Goal: Task Accomplishment & Management: Manage account settings

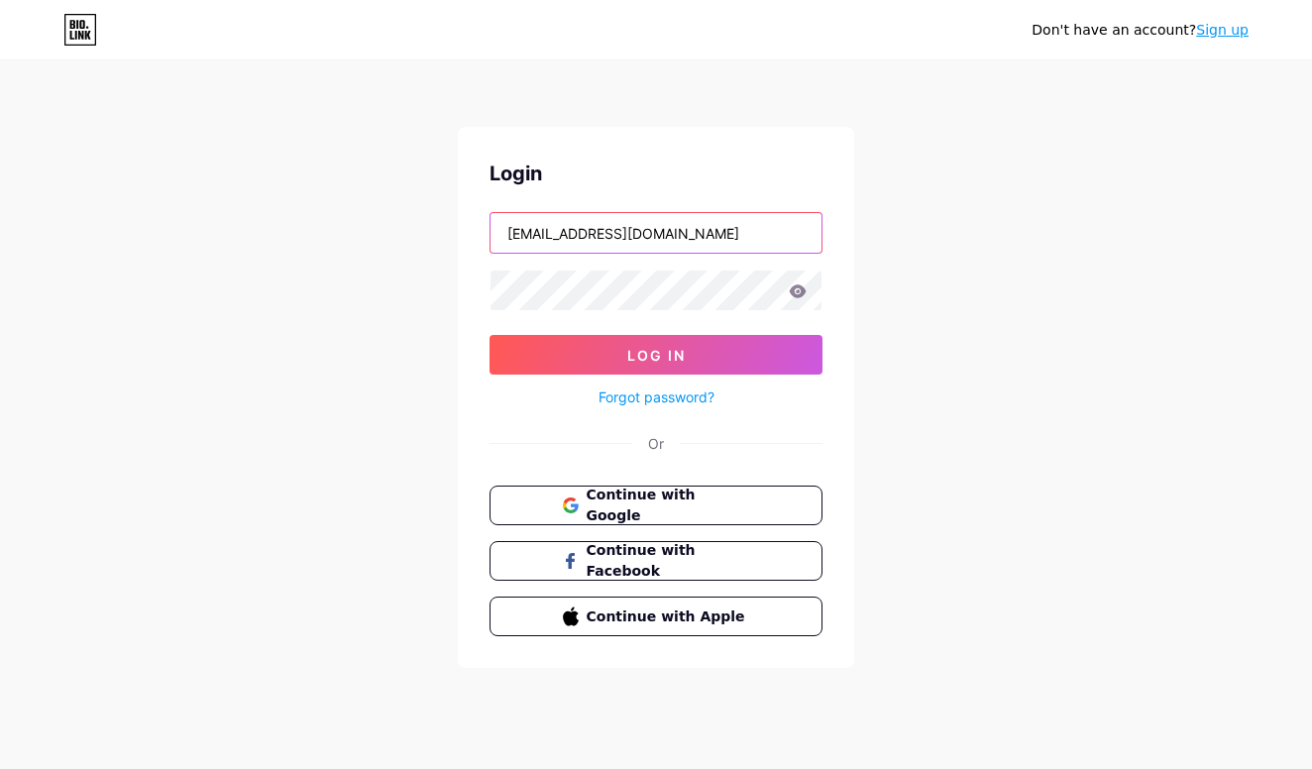
type input "[EMAIL_ADDRESS][DOMAIN_NAME]"
click at [802, 296] on icon at bounding box center [798, 290] width 17 height 13
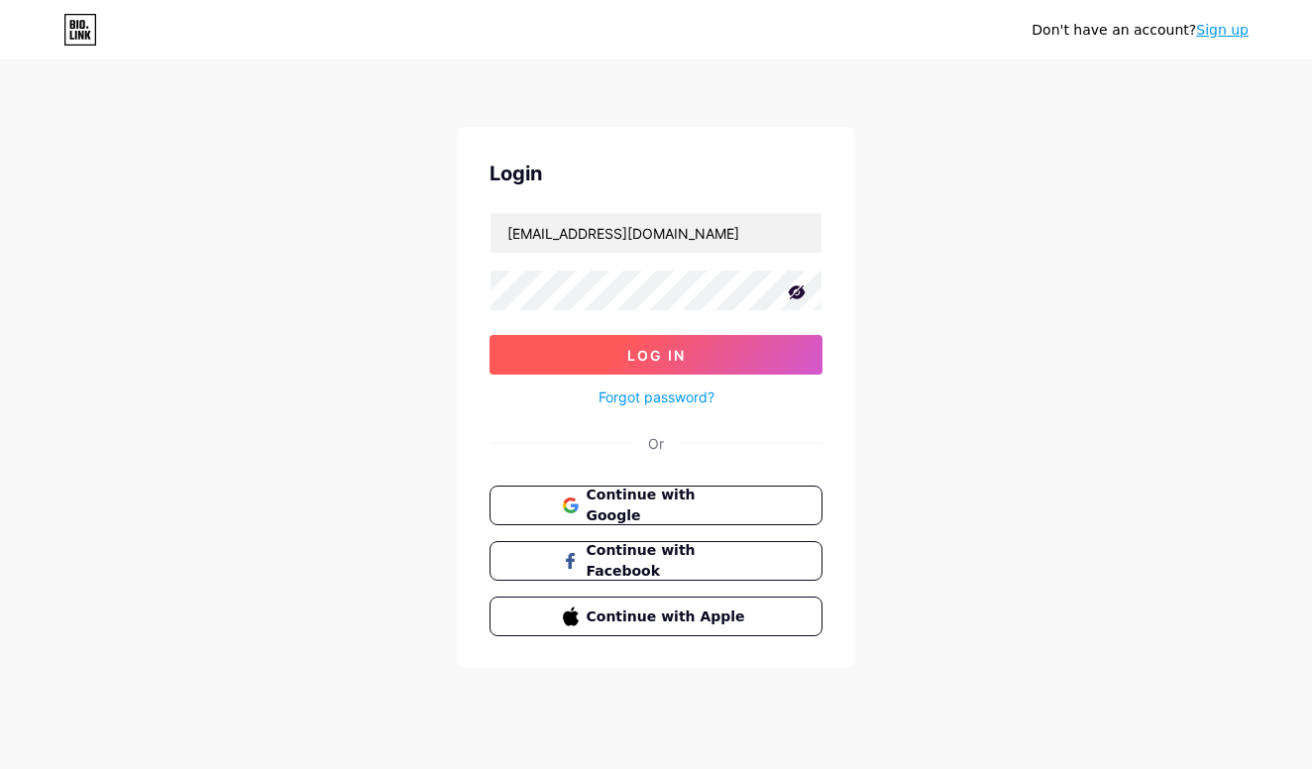
click at [676, 353] on span "Log In" at bounding box center [656, 355] width 58 height 17
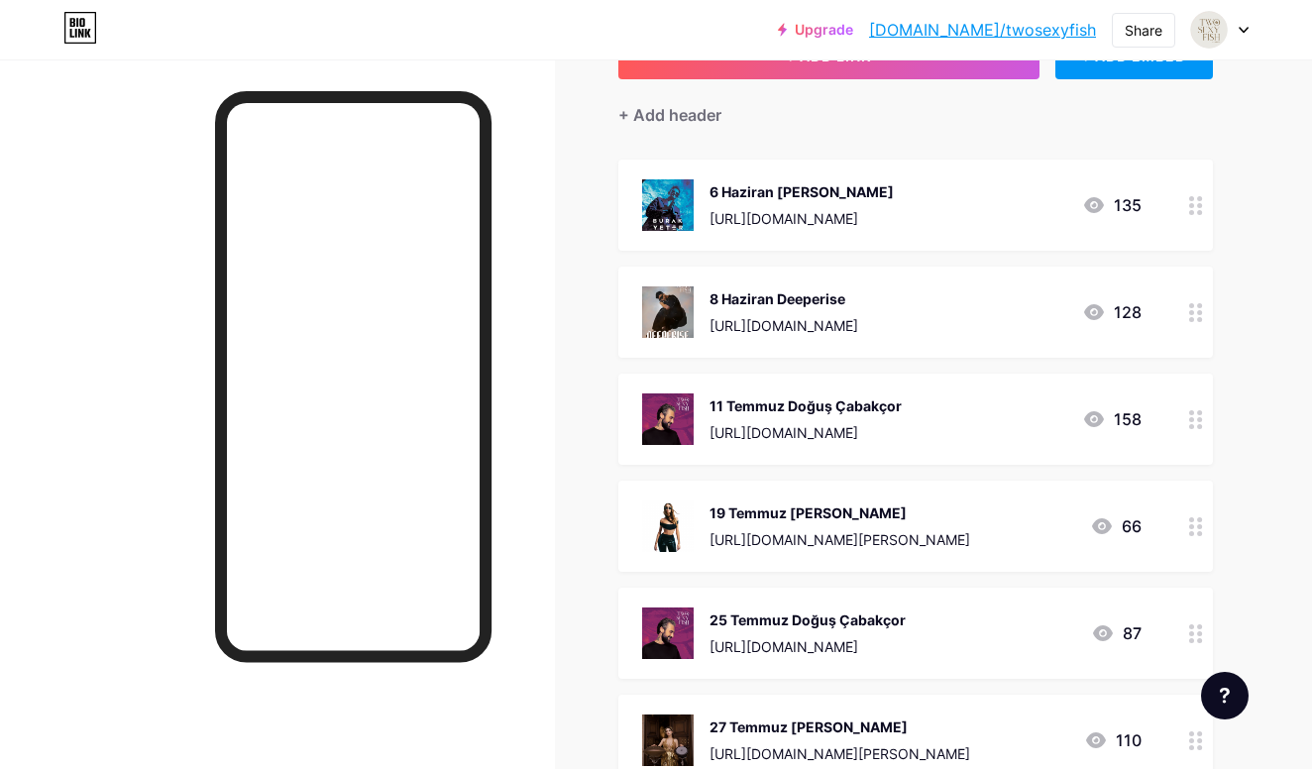
scroll to position [165, 0]
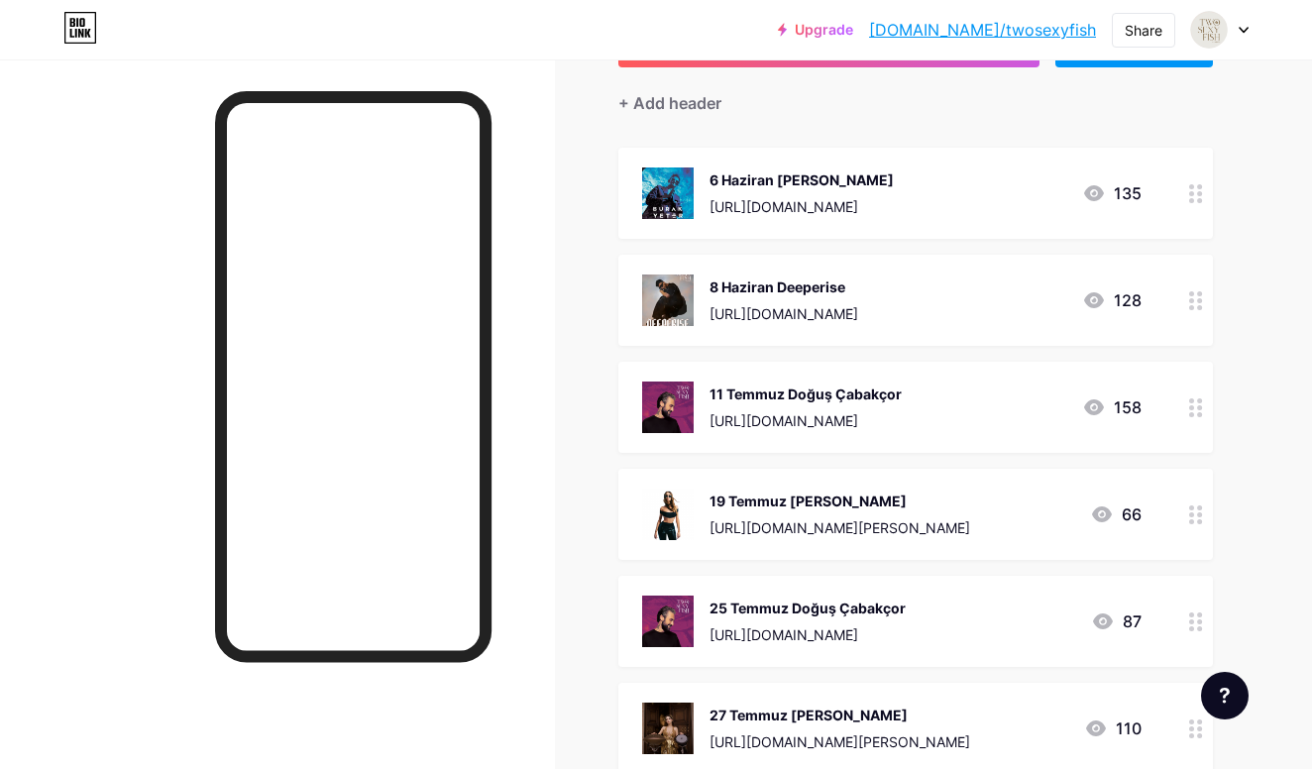
click at [884, 420] on div "[URL][DOMAIN_NAME]" at bounding box center [806, 420] width 192 height 21
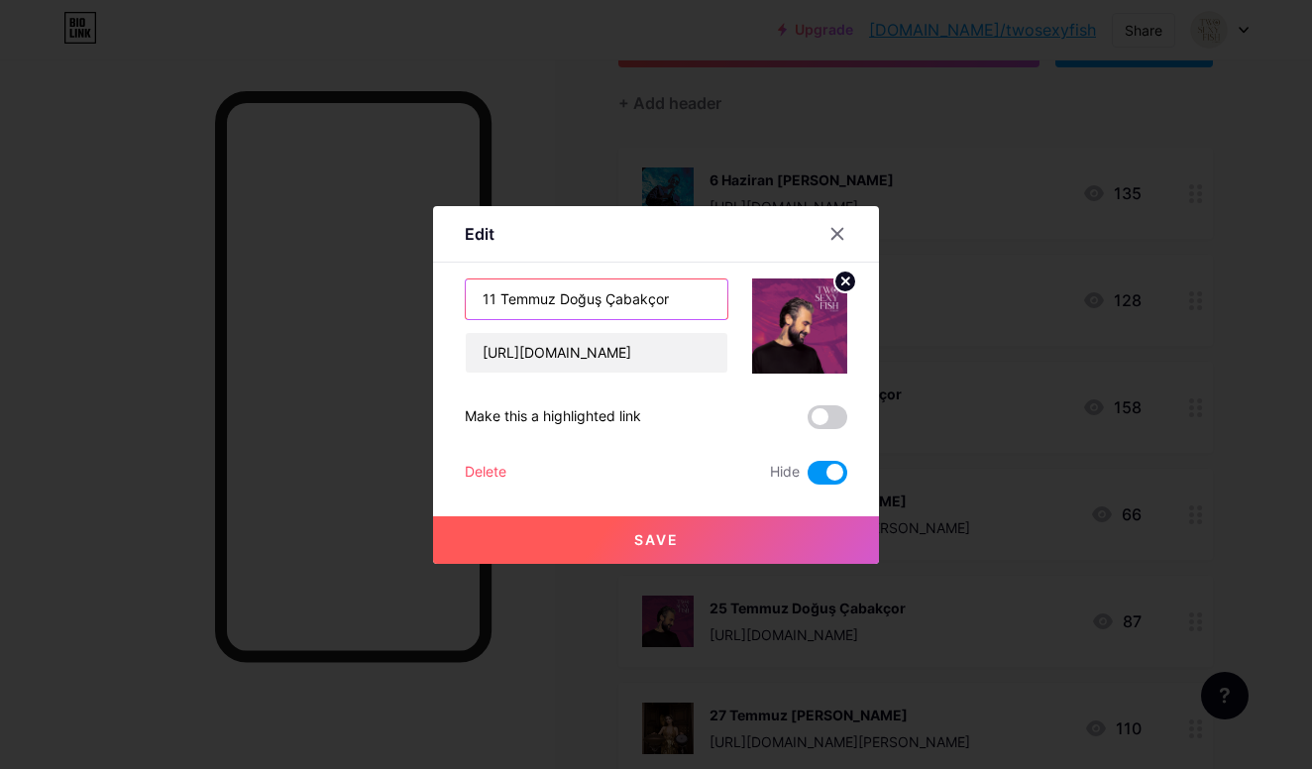
click at [560, 292] on input "11 Temmuz Doğuş Çabakçor" at bounding box center [597, 300] width 262 height 40
click at [557, 293] on input "11 Temmuz Doğuş Çabakçor" at bounding box center [597, 300] width 262 height 40
drag, startPoint x: 552, startPoint y: 298, endPoint x: 394, endPoint y: 301, distance: 157.6
click at [394, 301] on div "Edit Content YouTube Play YouTube video without leaving your page. ADD Vimeo Pl…" at bounding box center [656, 384] width 1312 height 769
type input "15 Ağustos Doğuş Çabakçor"
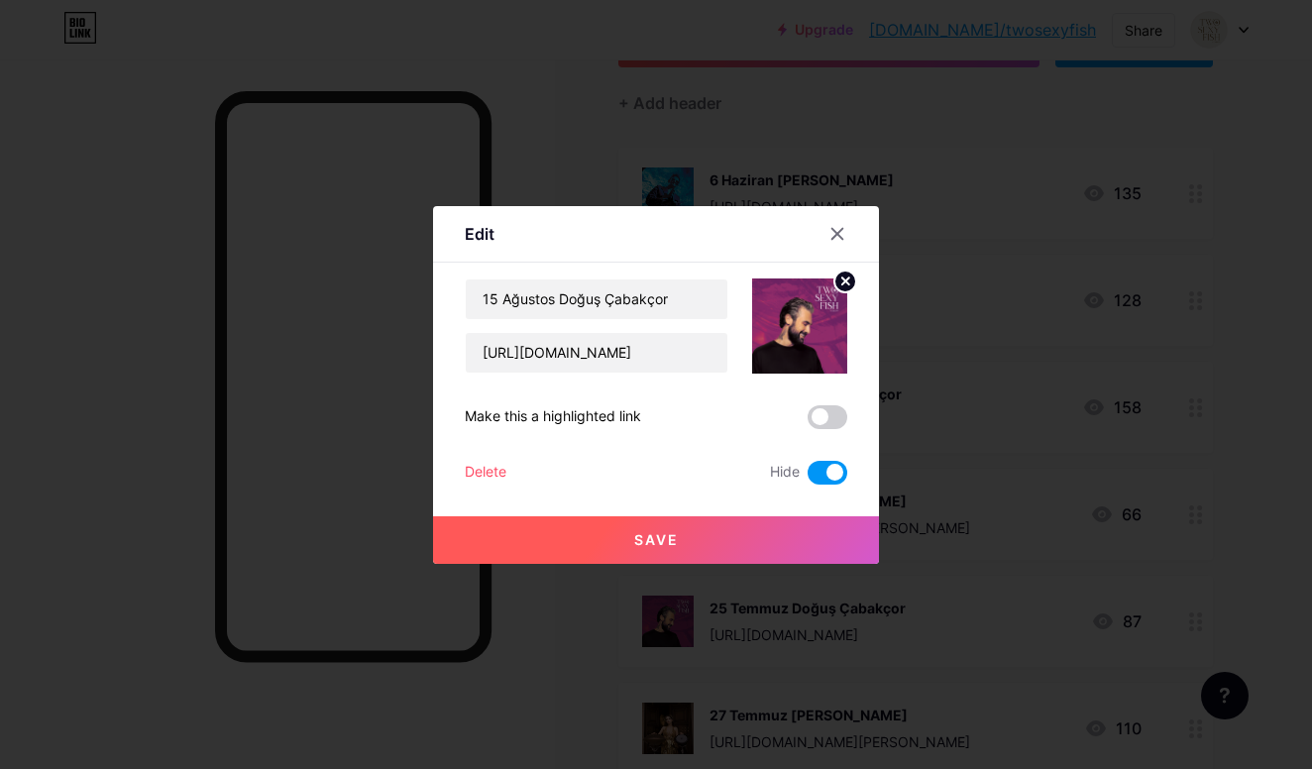
click at [777, 539] on button "Save" at bounding box center [656, 540] width 446 height 48
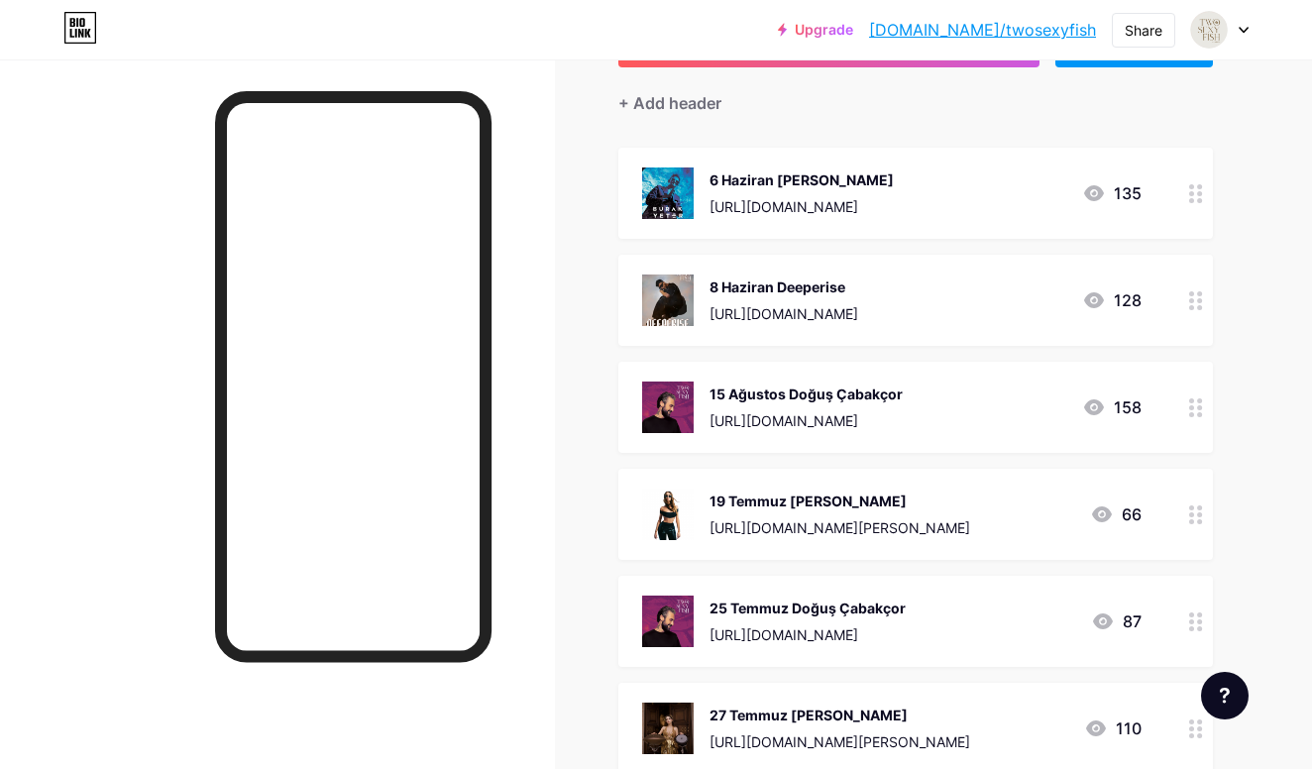
click at [903, 412] on div "[URL][DOMAIN_NAME]" at bounding box center [806, 420] width 193 height 21
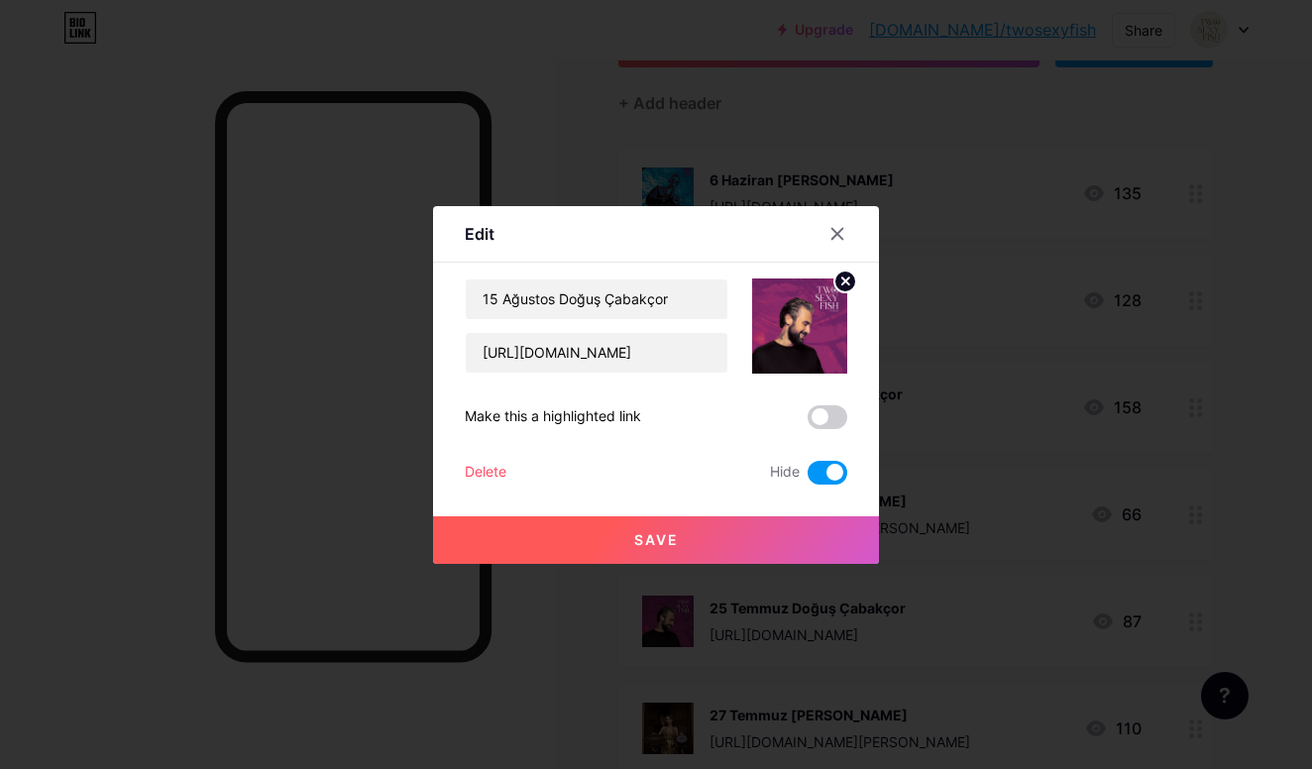
click at [833, 473] on span at bounding box center [828, 473] width 40 height 24
click at [808, 478] on input "checkbox" at bounding box center [808, 478] width 0 height 0
click at [741, 548] on button "Save" at bounding box center [656, 540] width 446 height 48
